Goal: Information Seeking & Learning: Check status

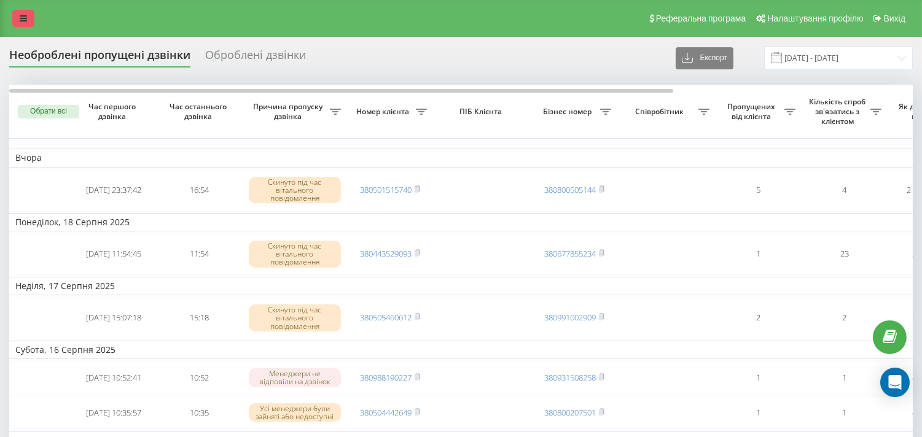
click at [27, 14] on link at bounding box center [23, 18] width 22 height 17
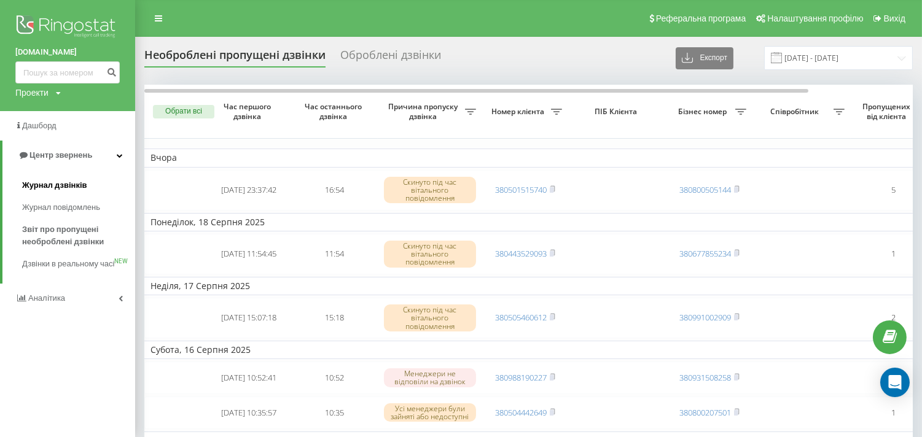
click at [72, 182] on span "Журнал дзвінків" at bounding box center [54, 185] width 65 height 12
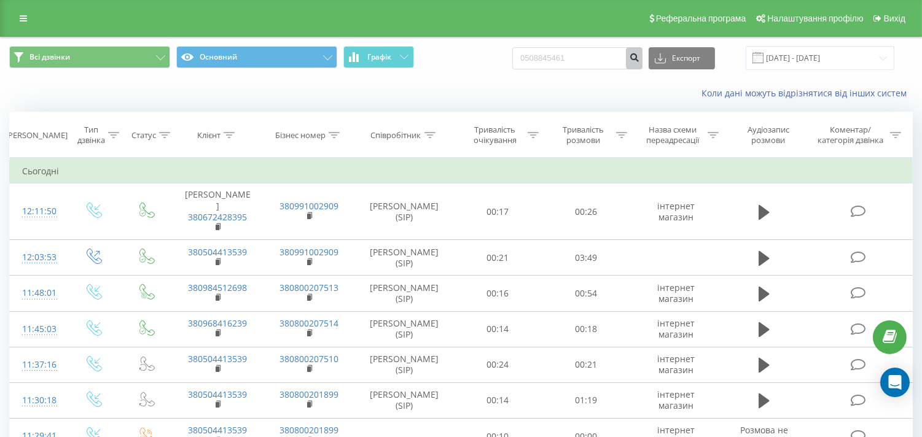
type input "0508845461"
click at [640, 55] on icon "submit" at bounding box center [634, 55] width 10 height 7
